Goal: Check status: Check status

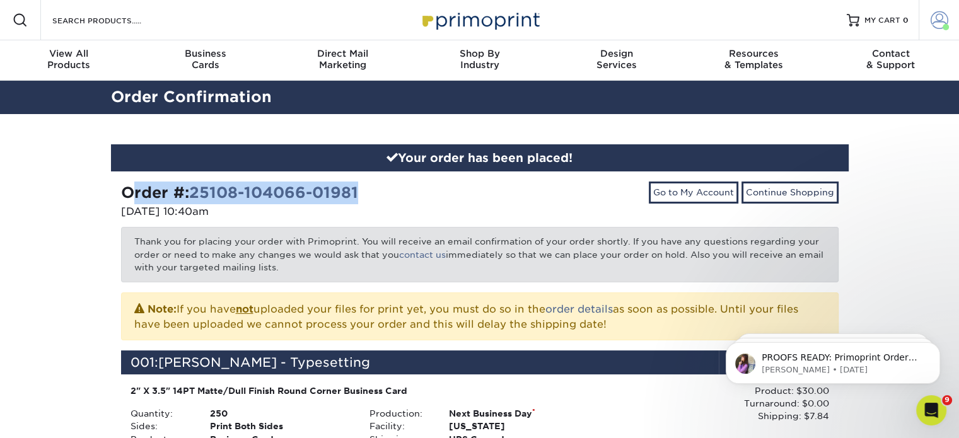
click at [928, 25] on link "Account" at bounding box center [939, 20] width 40 height 40
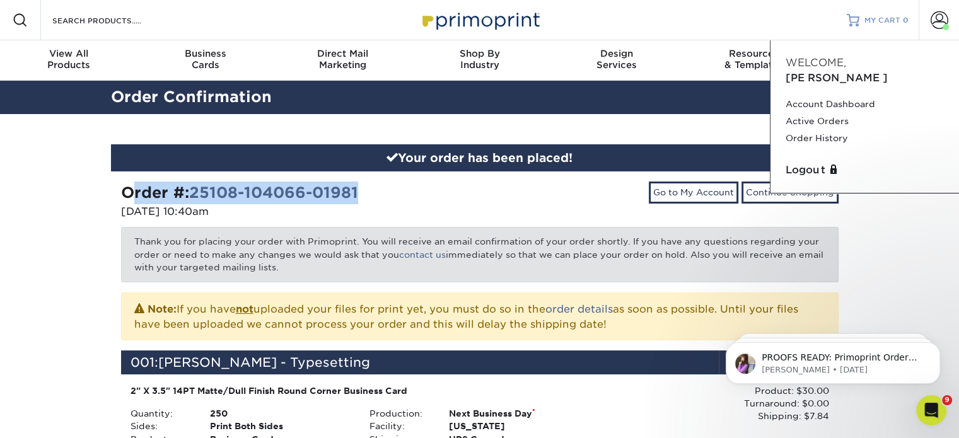
click at [872, 25] on link "MY CART 0" at bounding box center [878, 20] width 62 height 40
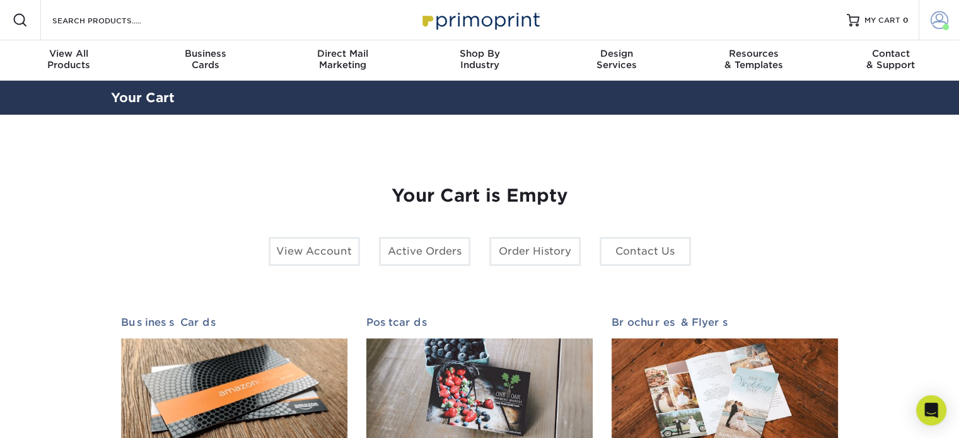
click at [934, 16] on span at bounding box center [939, 20] width 18 height 18
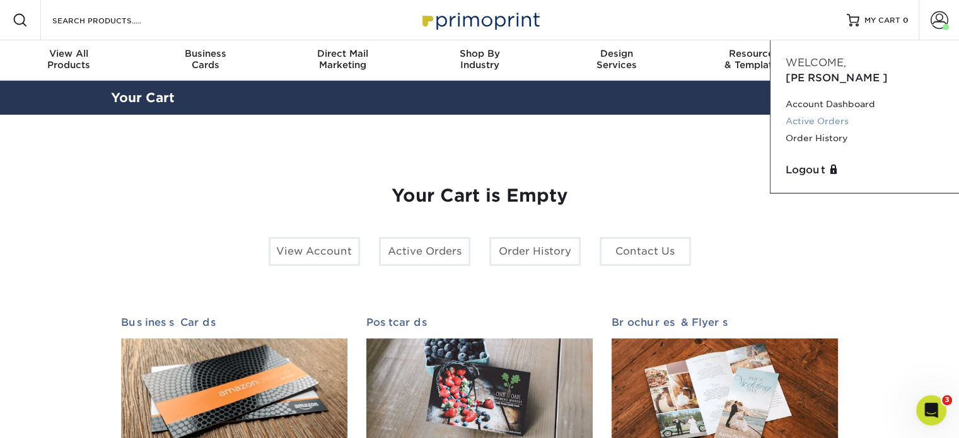
click at [813, 113] on link "Active Orders" at bounding box center [864, 121] width 158 height 17
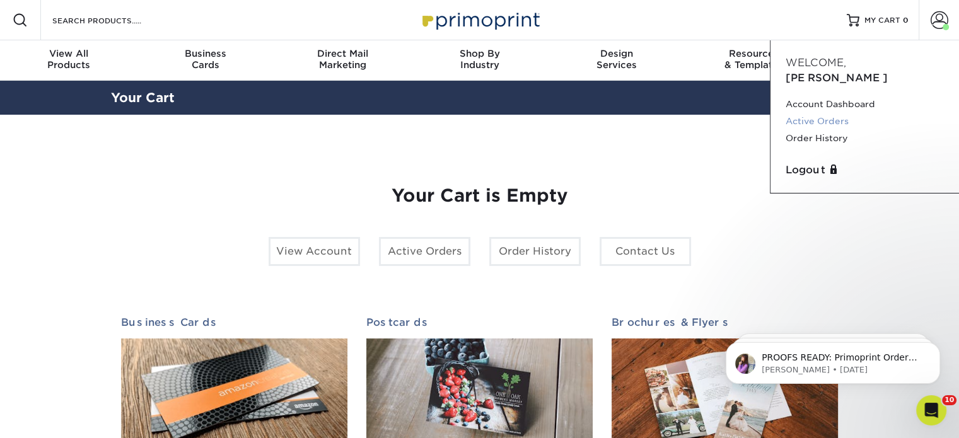
click at [813, 113] on link "Active Orders" at bounding box center [864, 121] width 158 height 17
click at [806, 113] on link "Active Orders" at bounding box center [864, 121] width 158 height 17
click at [937, 22] on span at bounding box center [939, 20] width 18 height 18
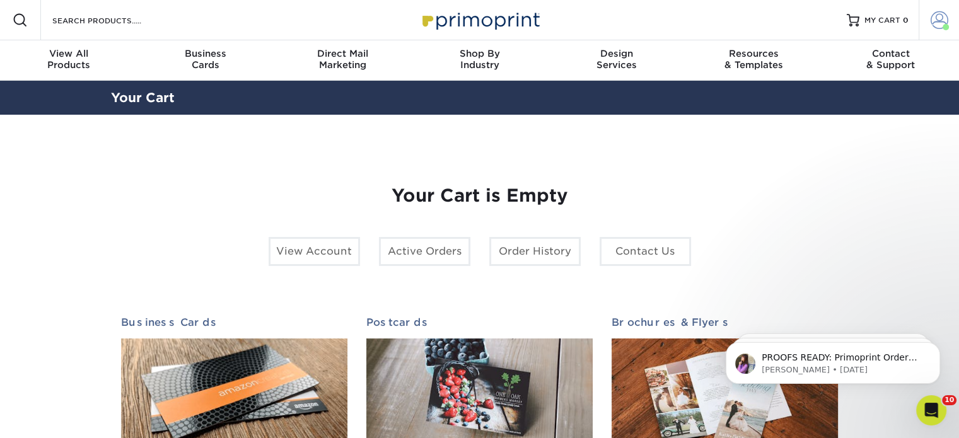
click at [937, 22] on span at bounding box center [939, 20] width 18 height 18
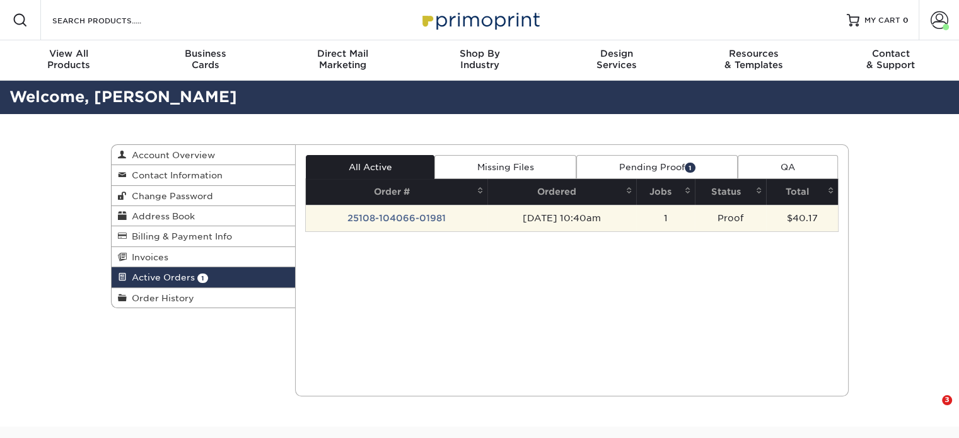
click at [403, 217] on td "25108-104066-01981" at bounding box center [397, 218] width 182 height 26
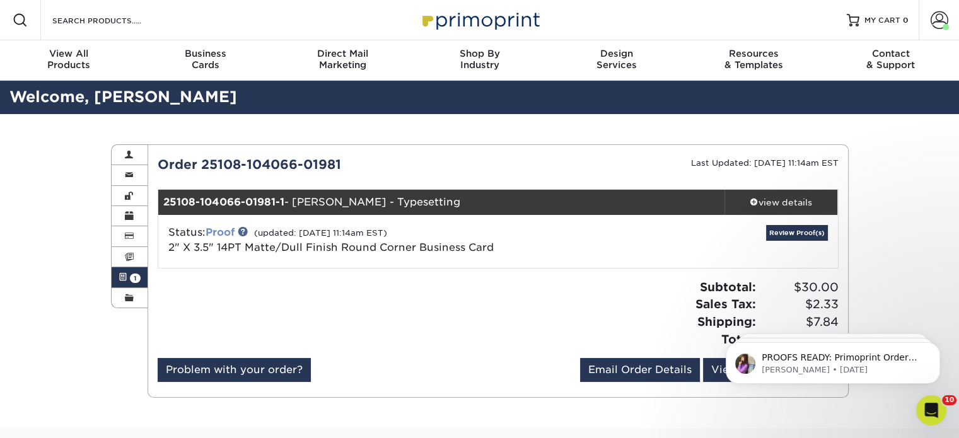
click at [228, 231] on link "Proof" at bounding box center [220, 232] width 29 height 12
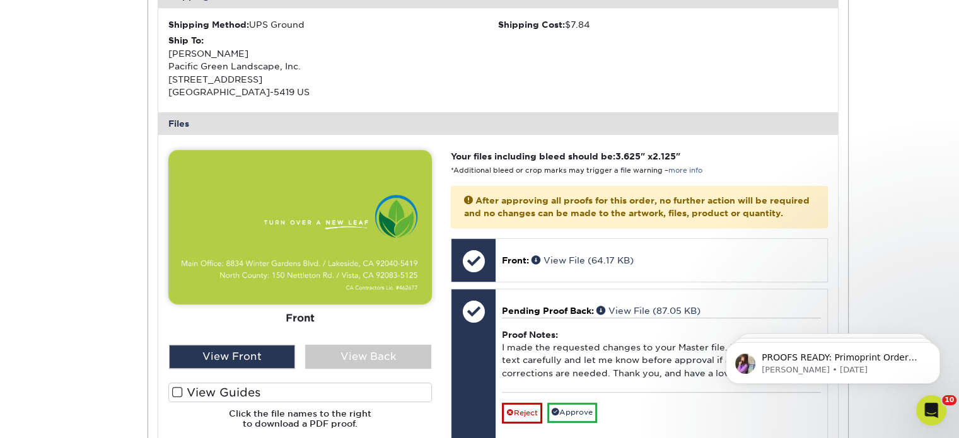
scroll to position [426, 0]
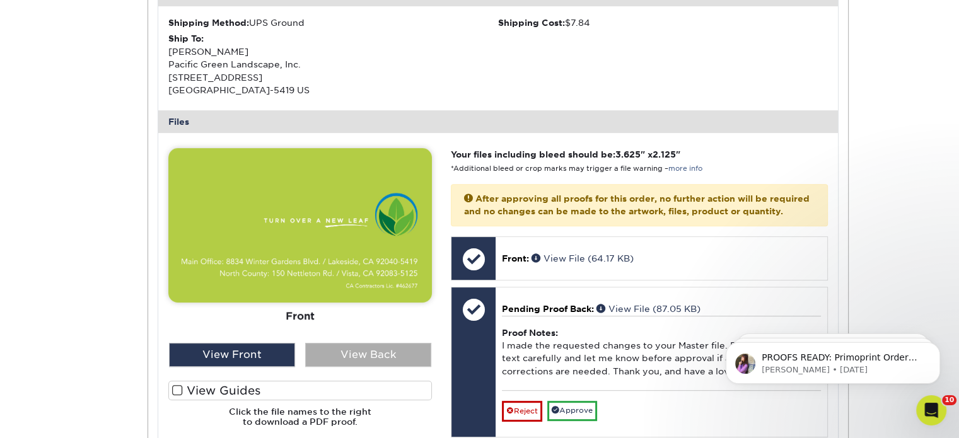
click at [334, 352] on div "View Back" at bounding box center [368, 355] width 126 height 24
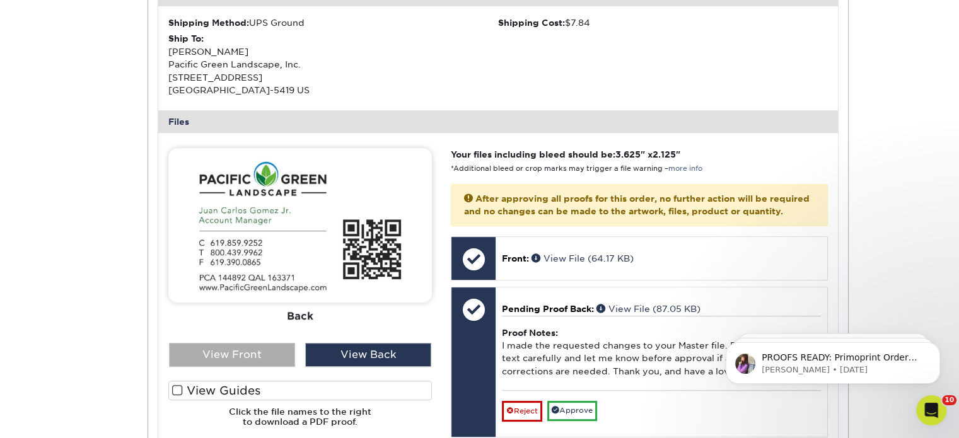
click at [264, 352] on div "View Front" at bounding box center [232, 355] width 126 height 24
